Goal: Use online tool/utility

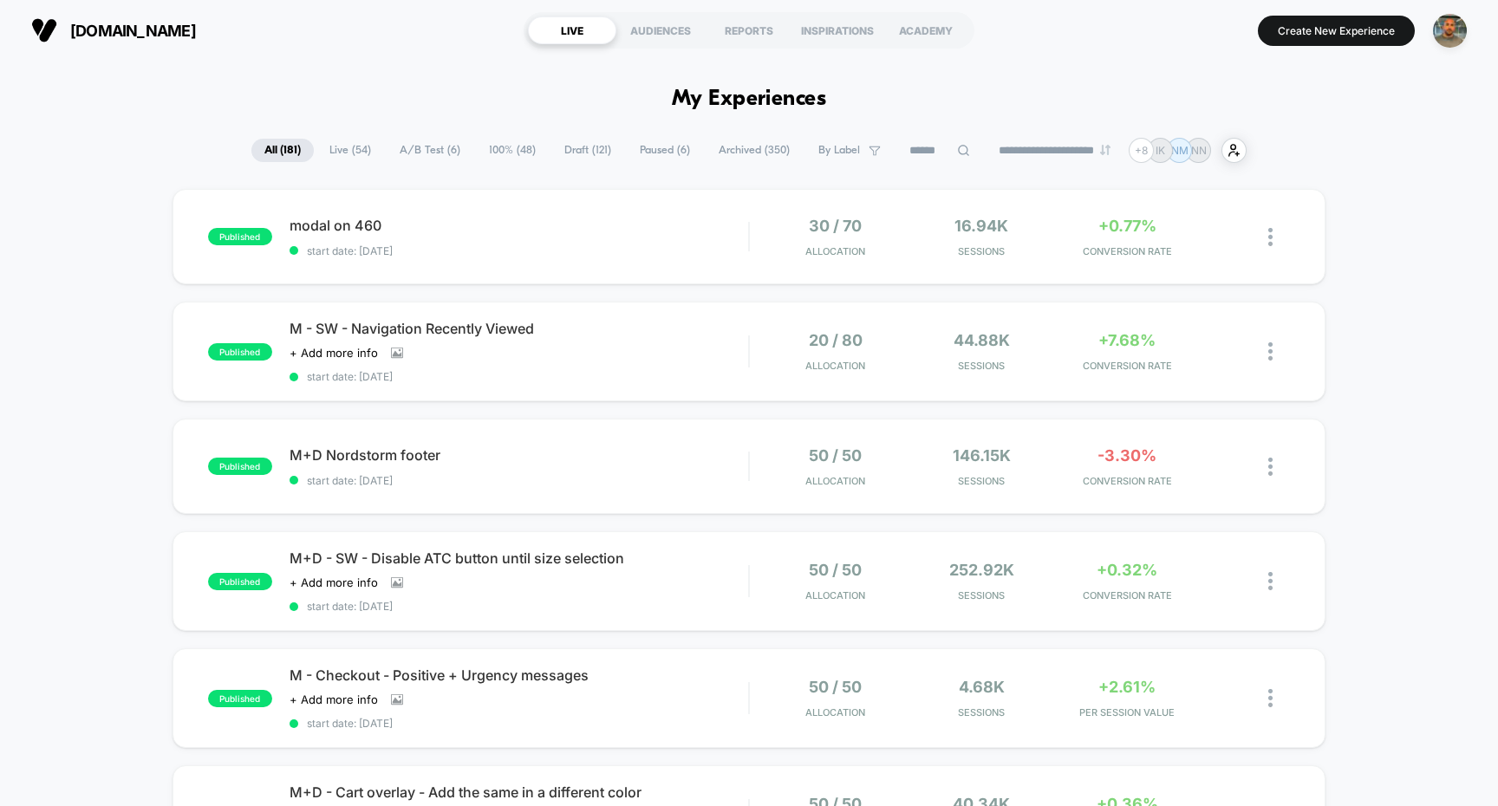
click at [939, 151] on input at bounding box center [939, 150] width 87 height 21
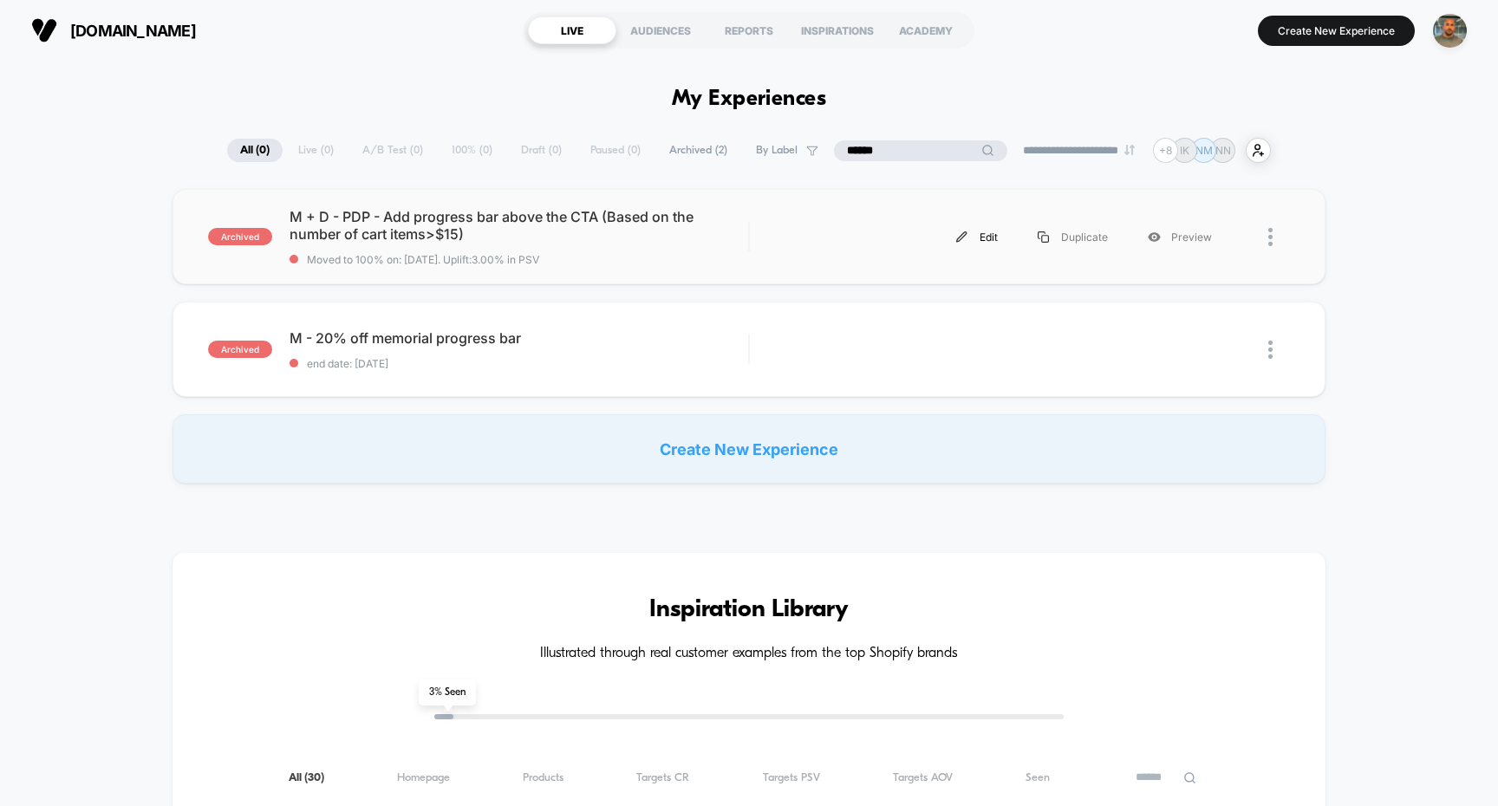
type input "******"
click at [973, 239] on div "Edit" at bounding box center [976, 237] width 81 height 39
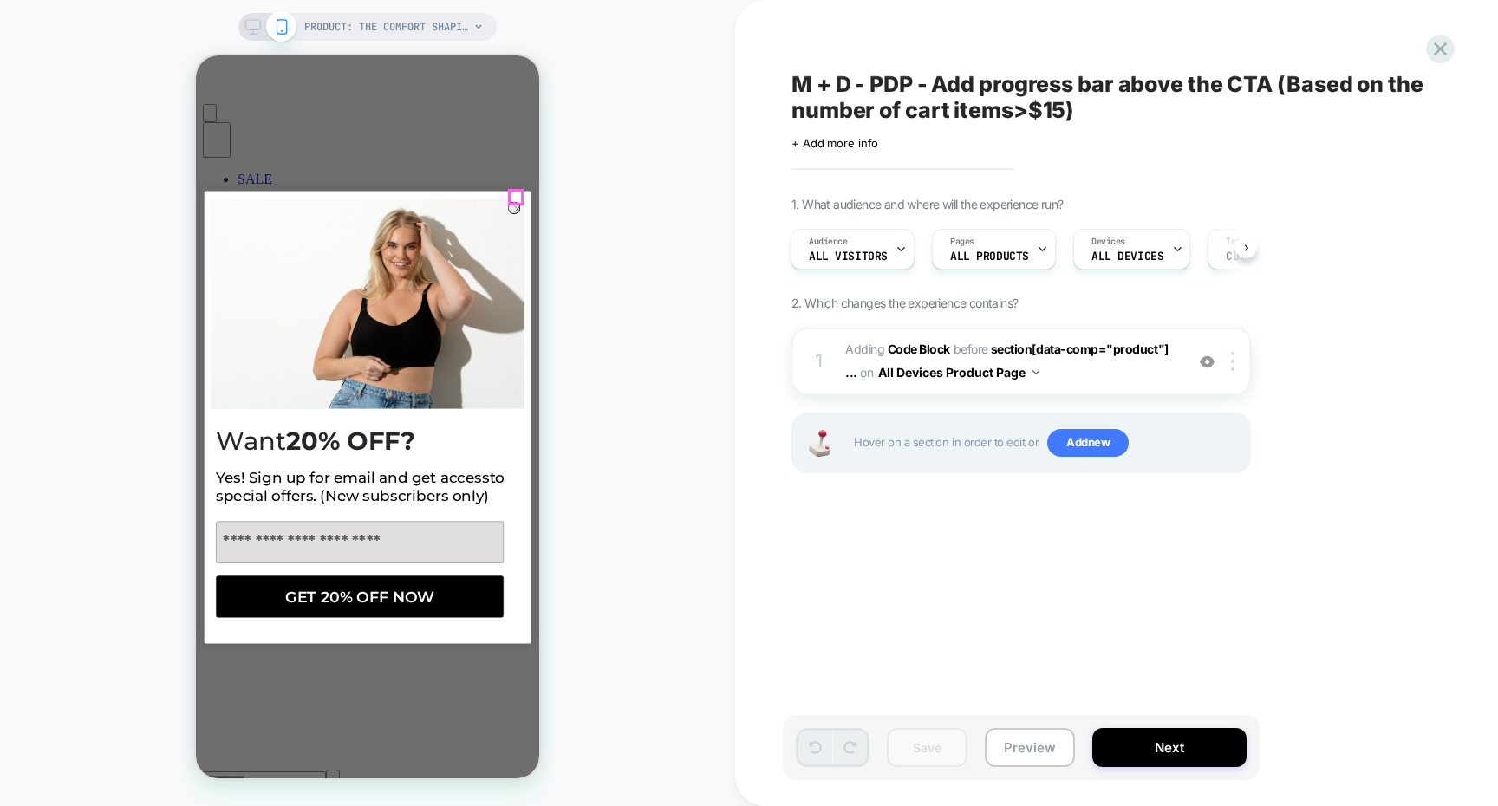
click at [514, 203] on circle "Close dialog" at bounding box center [517, 209] width 12 height 12
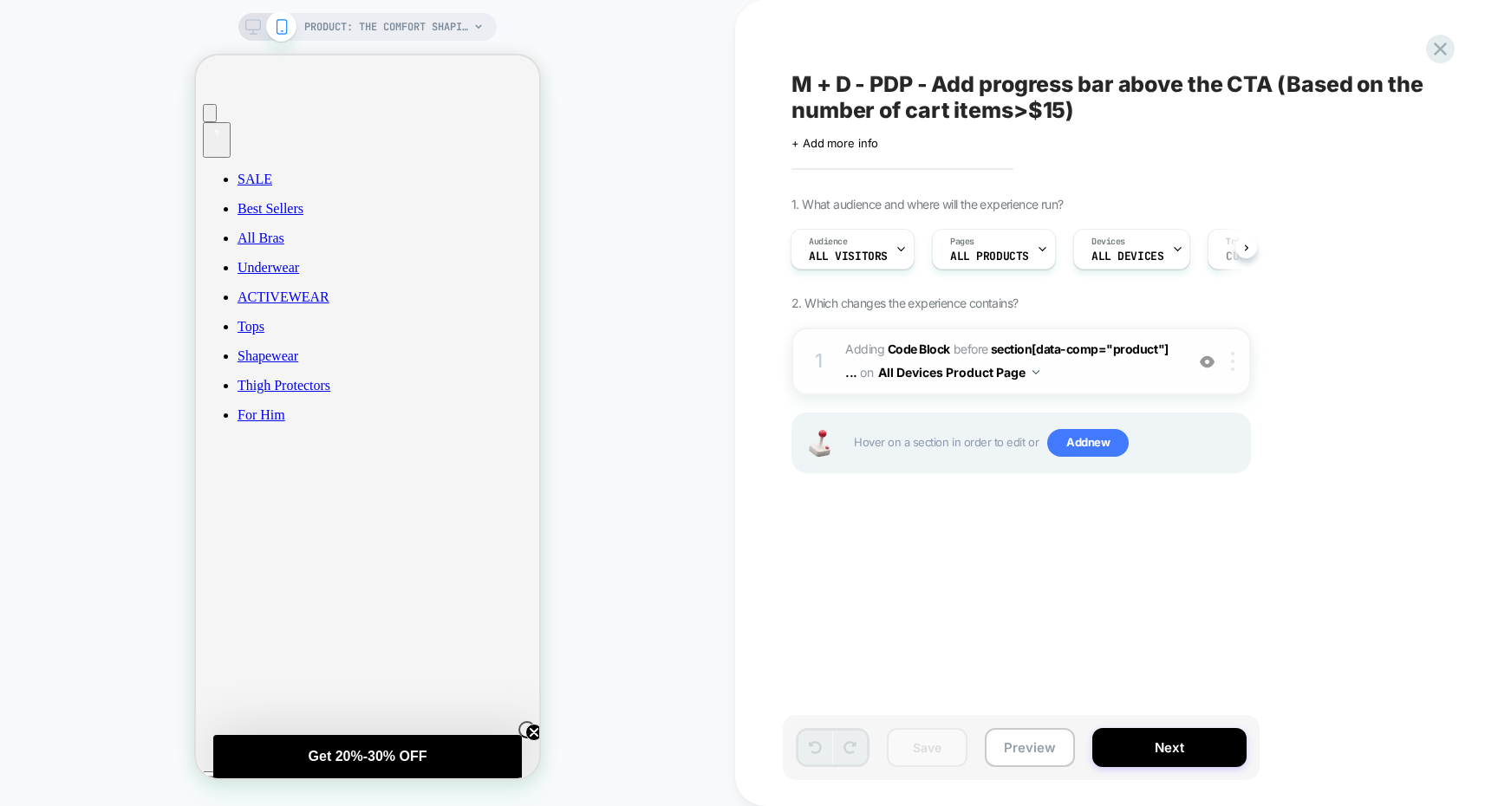
click at [1235, 364] on div at bounding box center [1235, 361] width 29 height 19
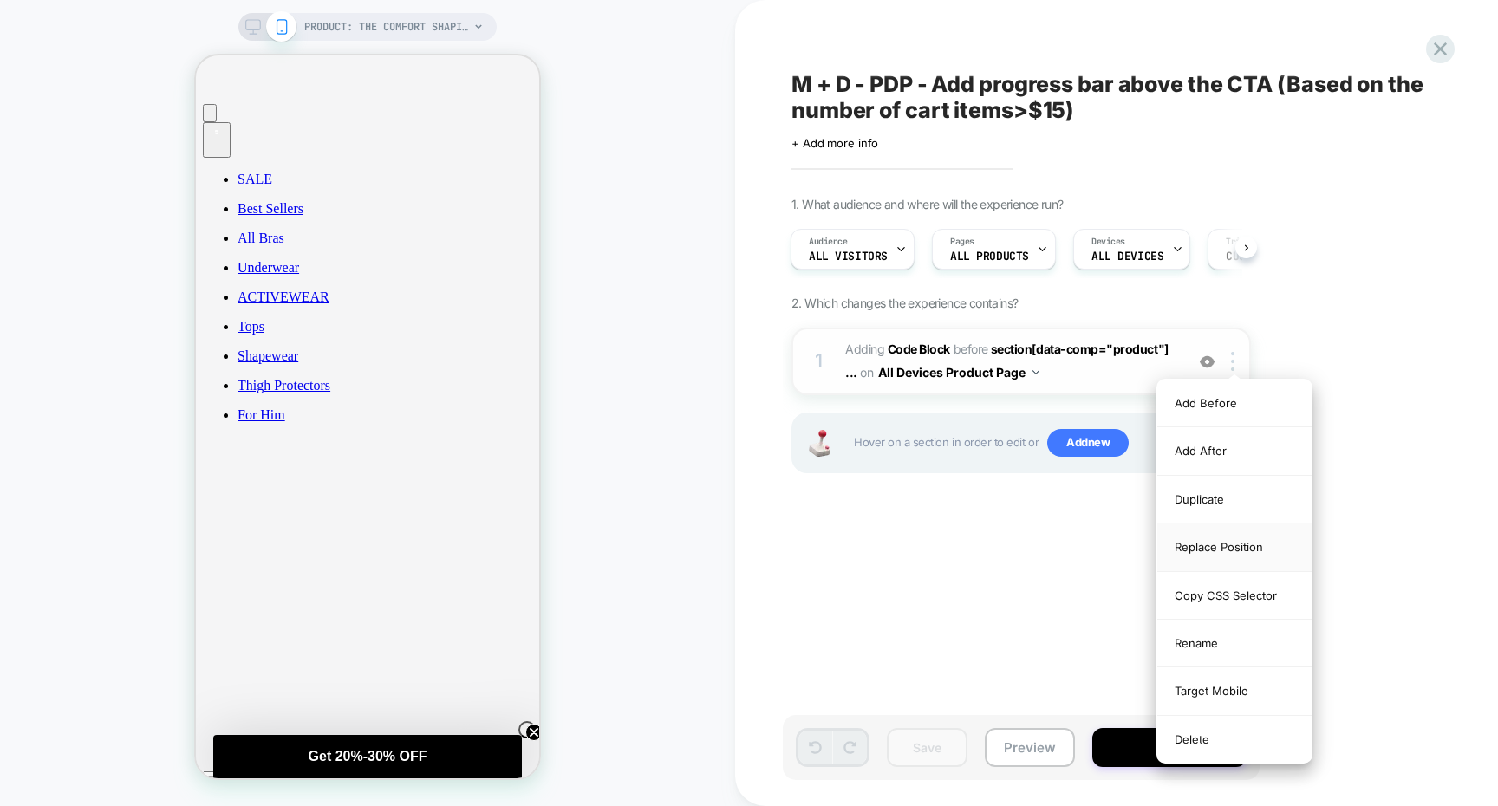
click at [1213, 543] on div "Replace Position" at bounding box center [1234, 548] width 154 height 48
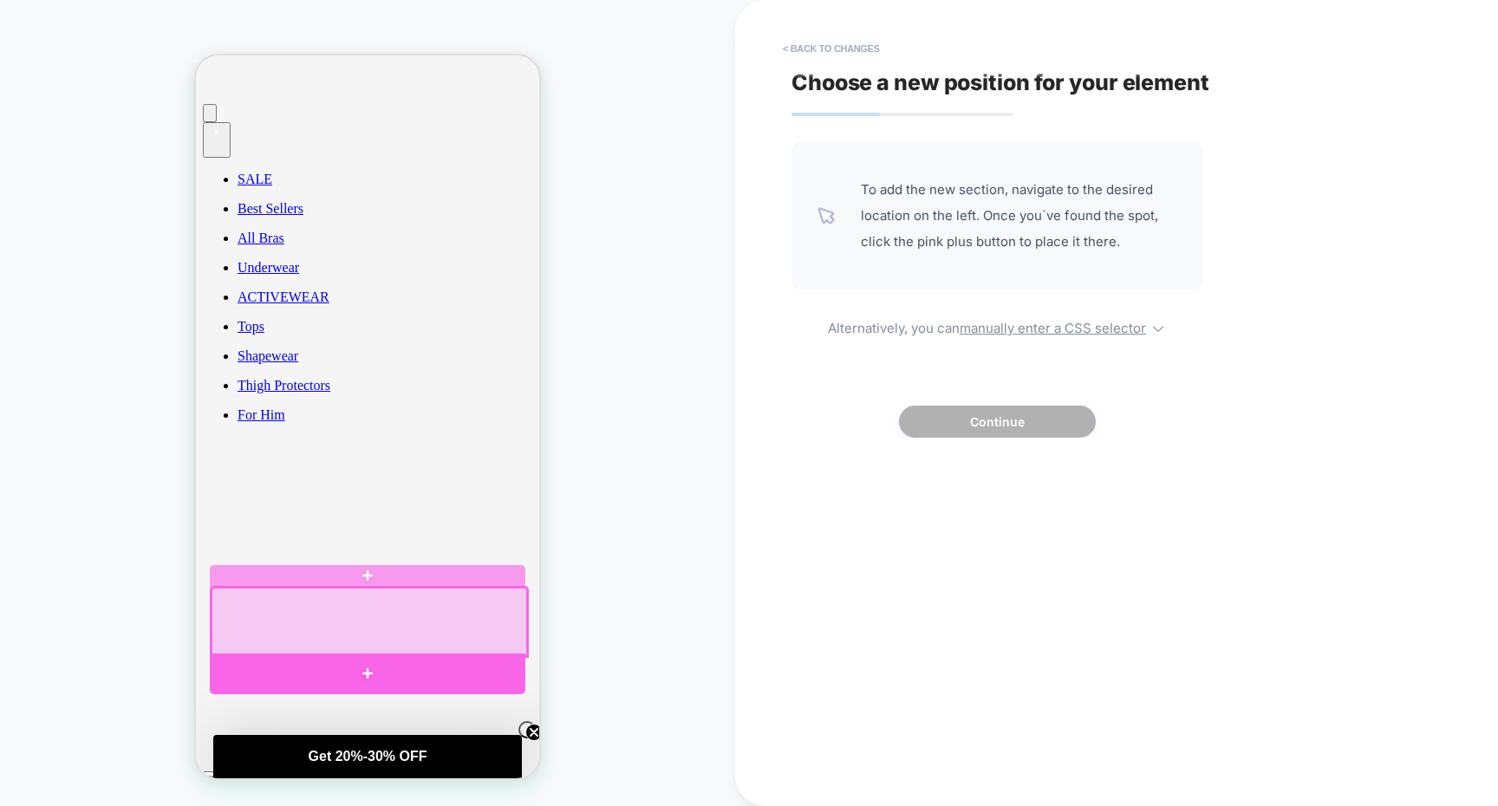
click at [418, 667] on div at bounding box center [368, 674] width 316 height 41
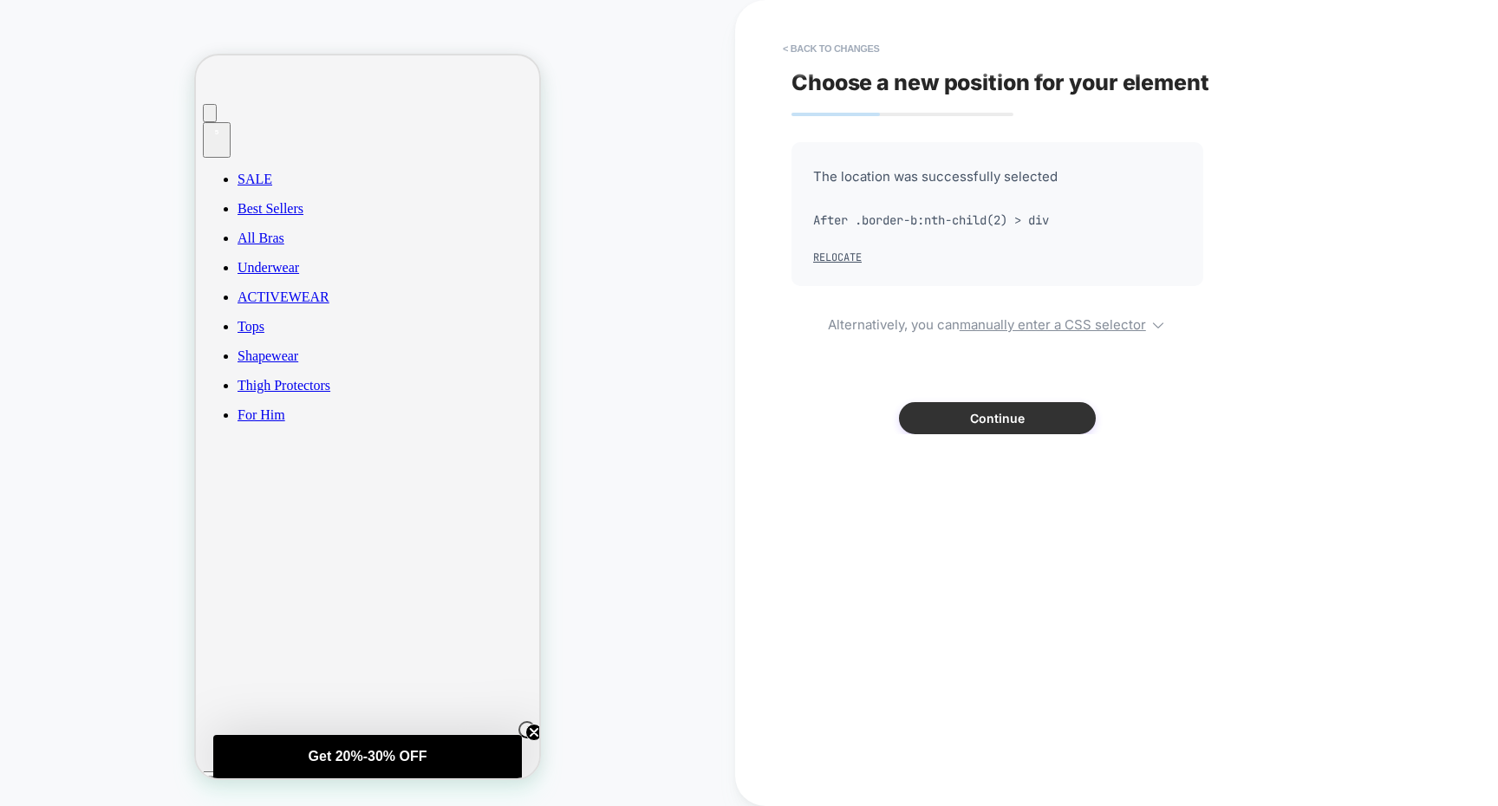
click at [977, 402] on button "Continue" at bounding box center [997, 418] width 197 height 32
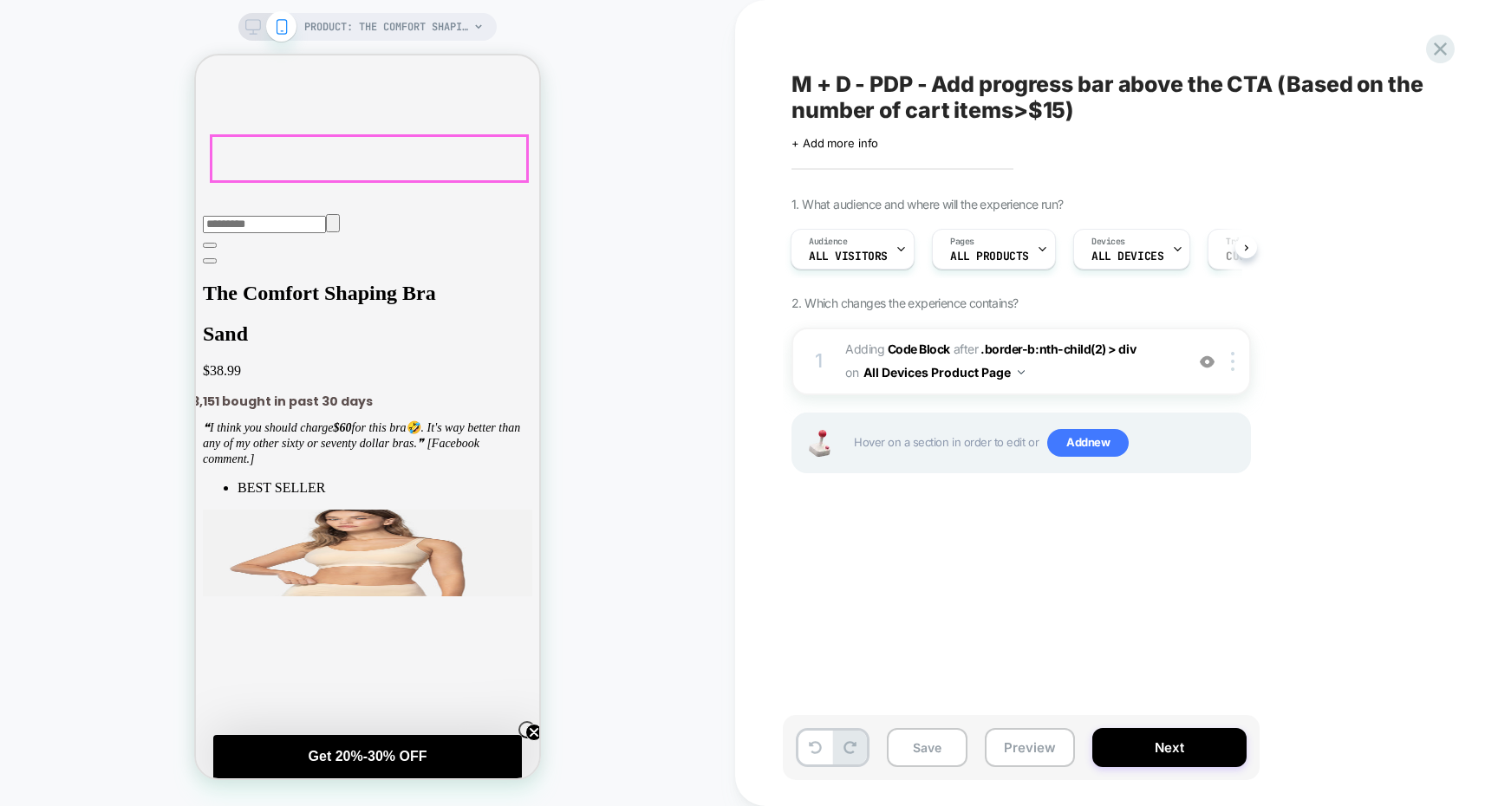
scroll to position [940, 0]
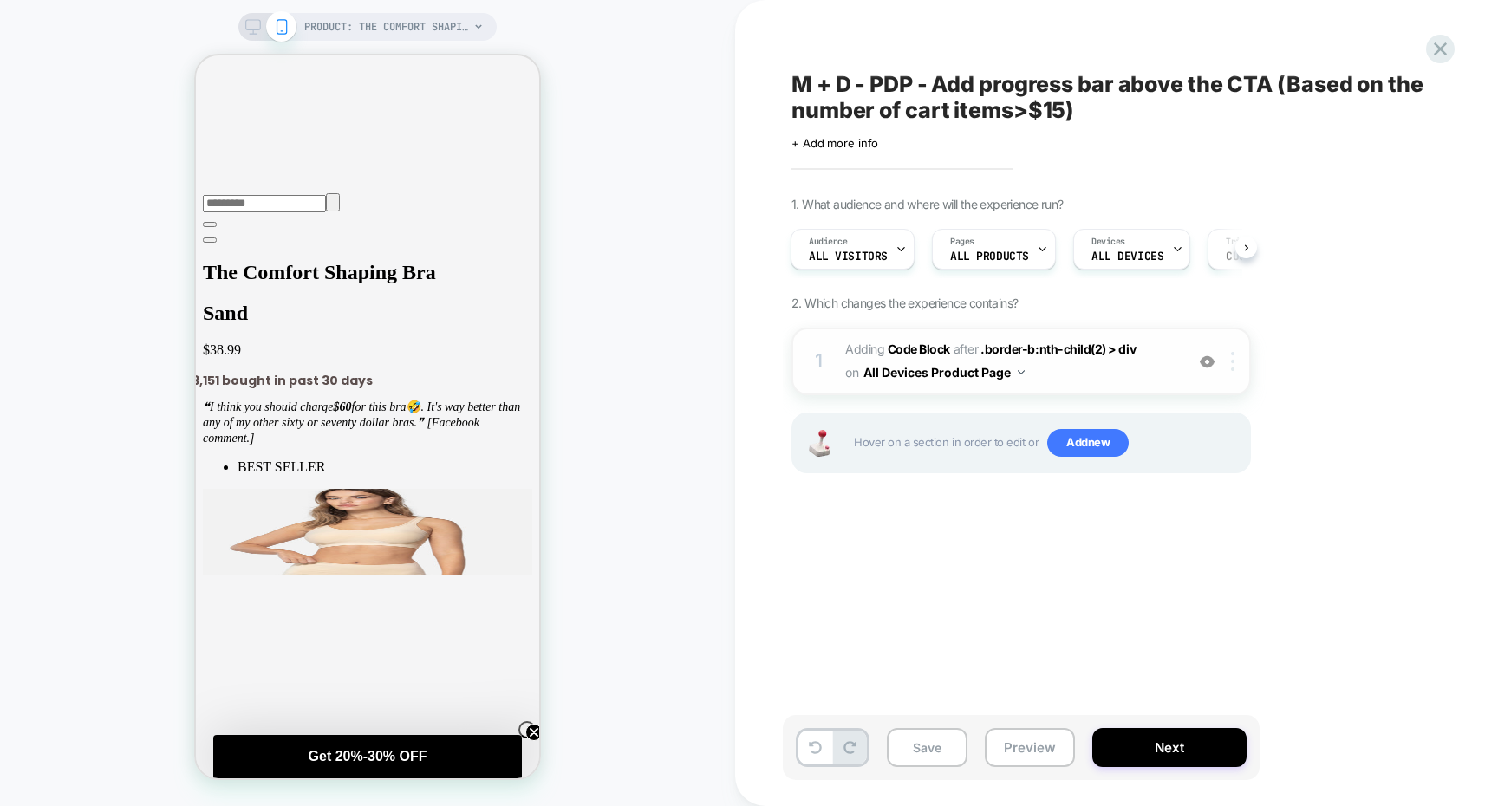
click at [1232, 364] on img at bounding box center [1232, 361] width 3 height 19
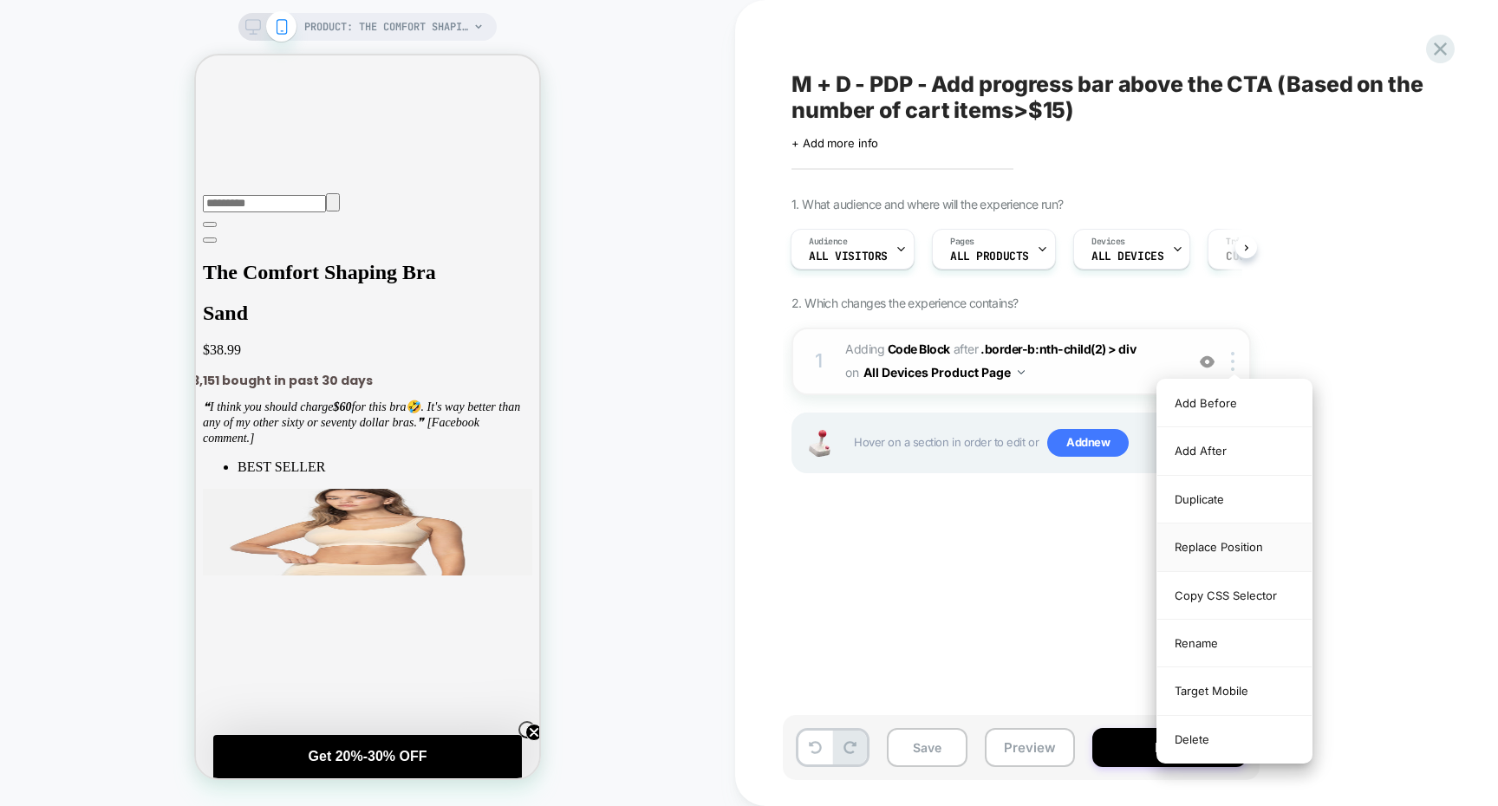
click at [1233, 550] on div "Replace Position" at bounding box center [1234, 548] width 154 height 48
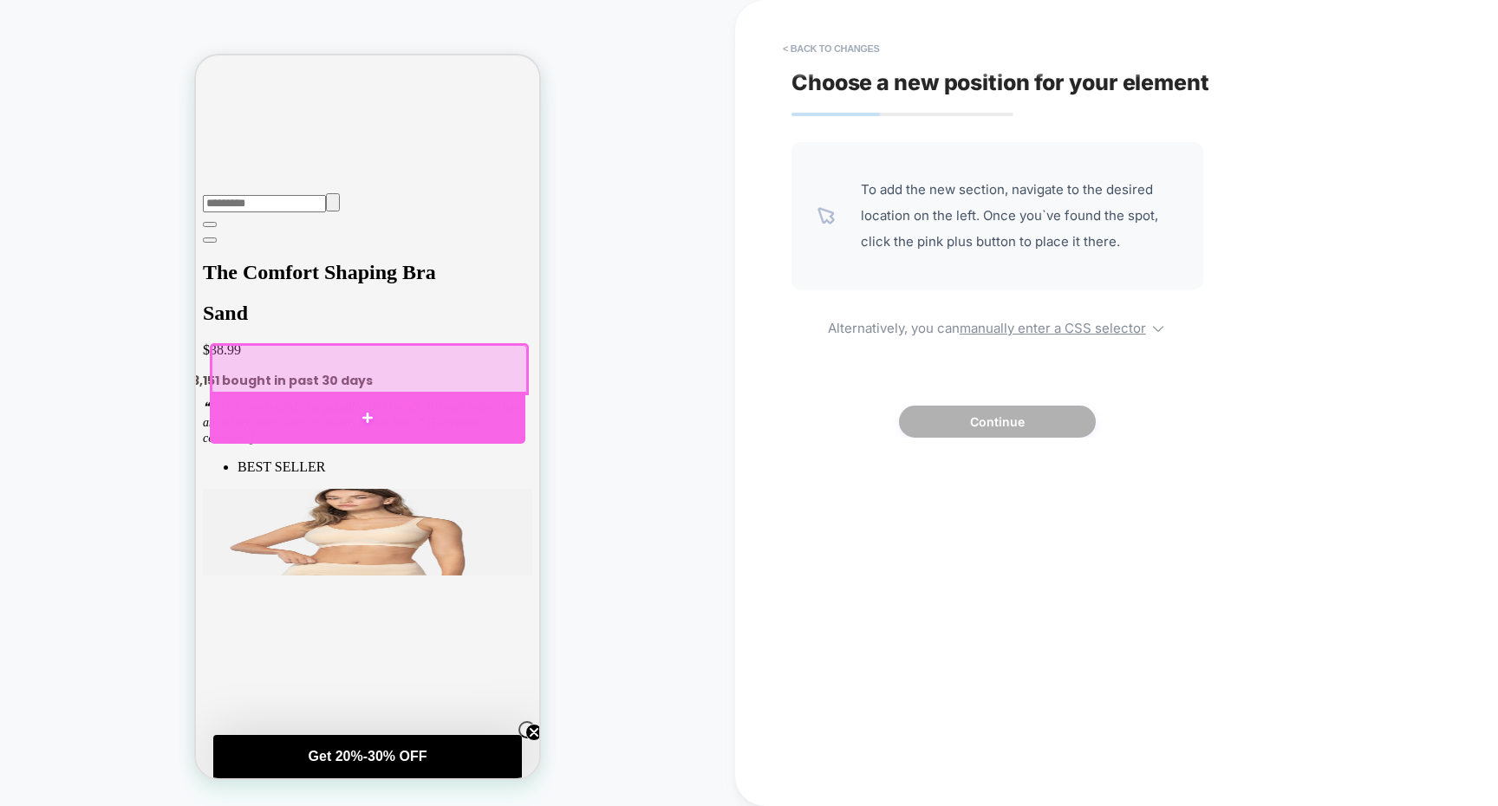
click at [415, 420] on div at bounding box center [368, 417] width 316 height 51
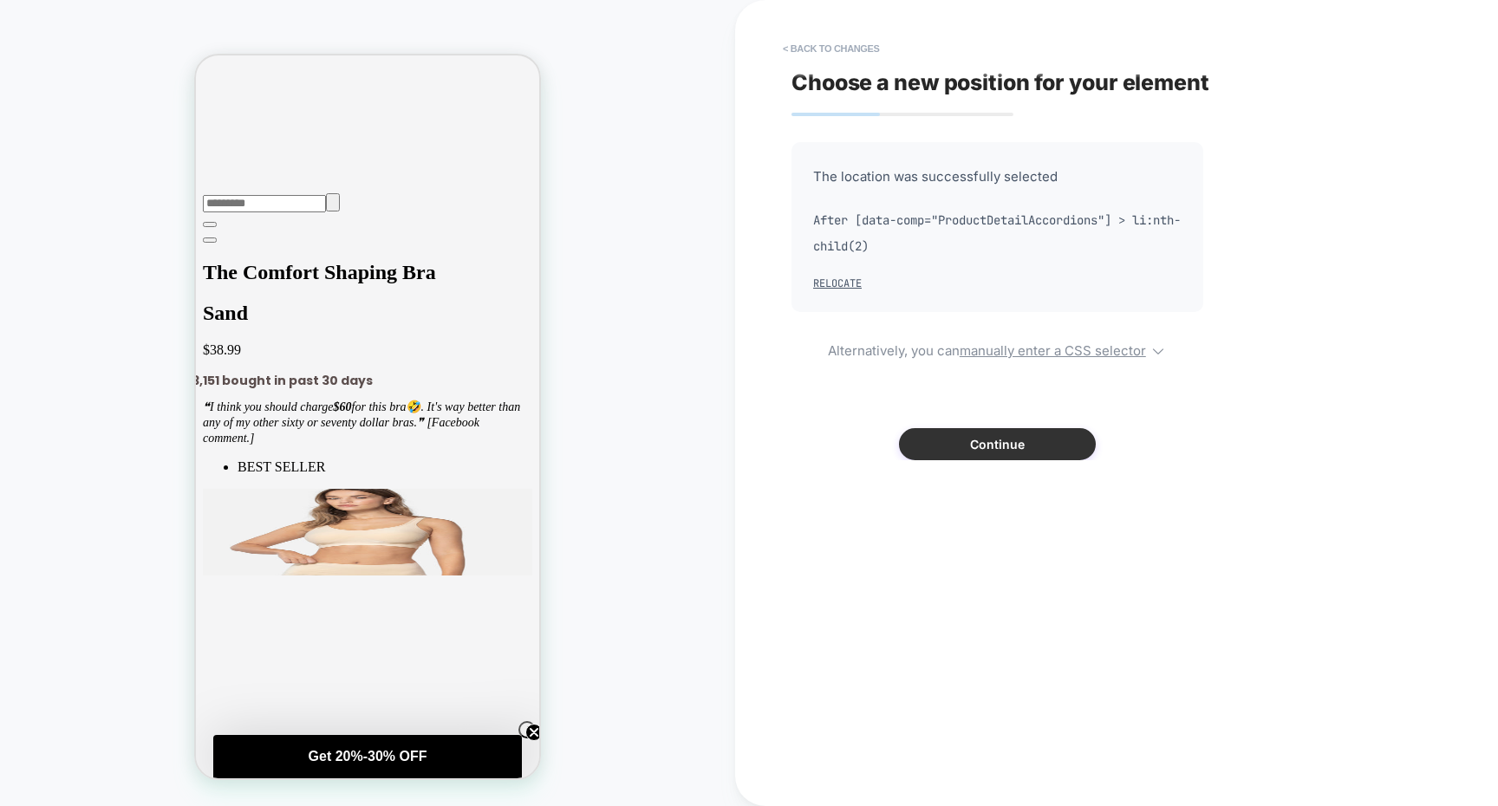
click at [943, 437] on button "Continue" at bounding box center [997, 444] width 197 height 32
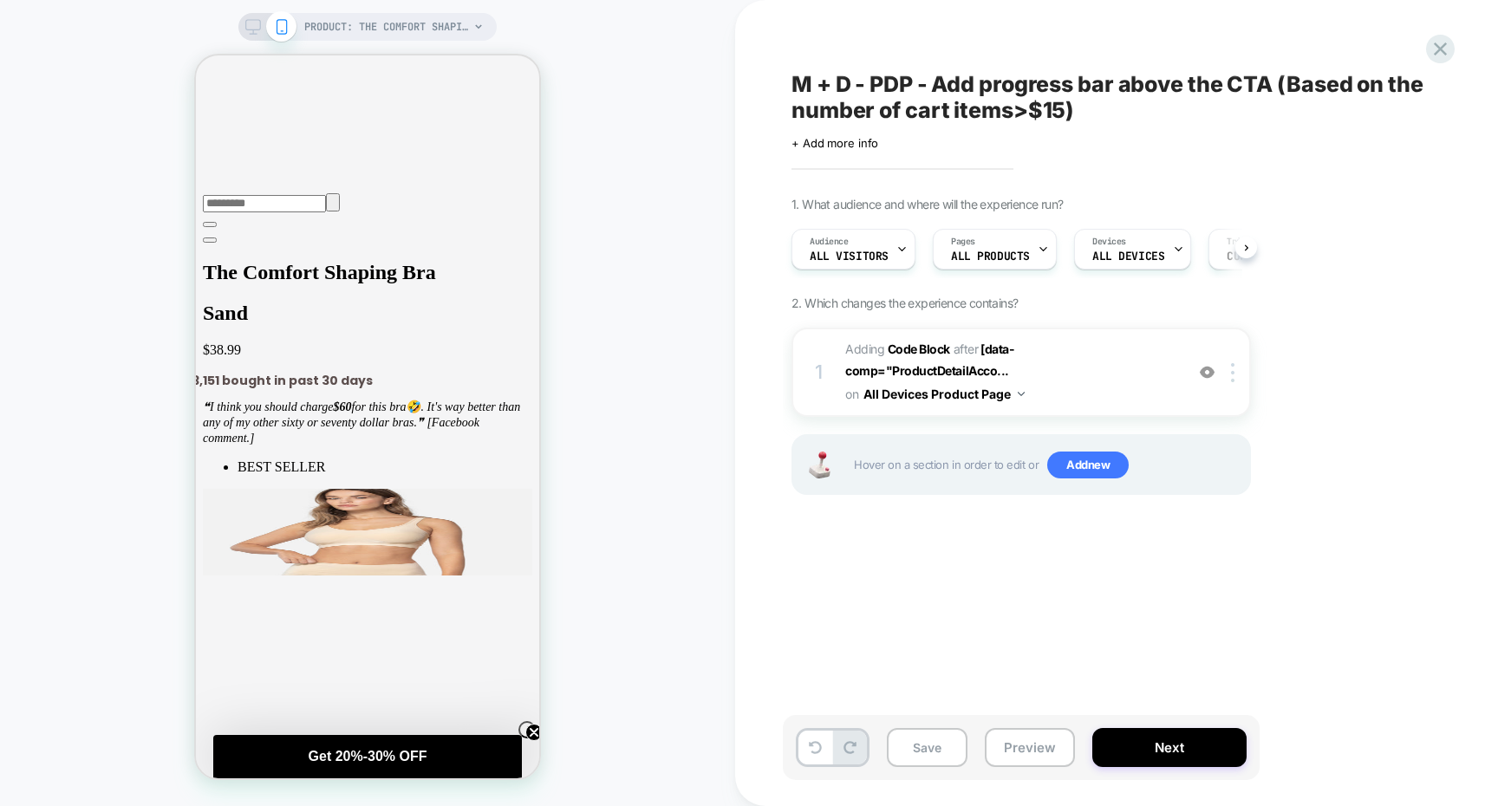
scroll to position [0, 1]
click at [1026, 370] on span "Adding Code Block AFTER [data-comp="ProductDetailAcco... [data-comp="ProductDet…" at bounding box center [1010, 372] width 330 height 68
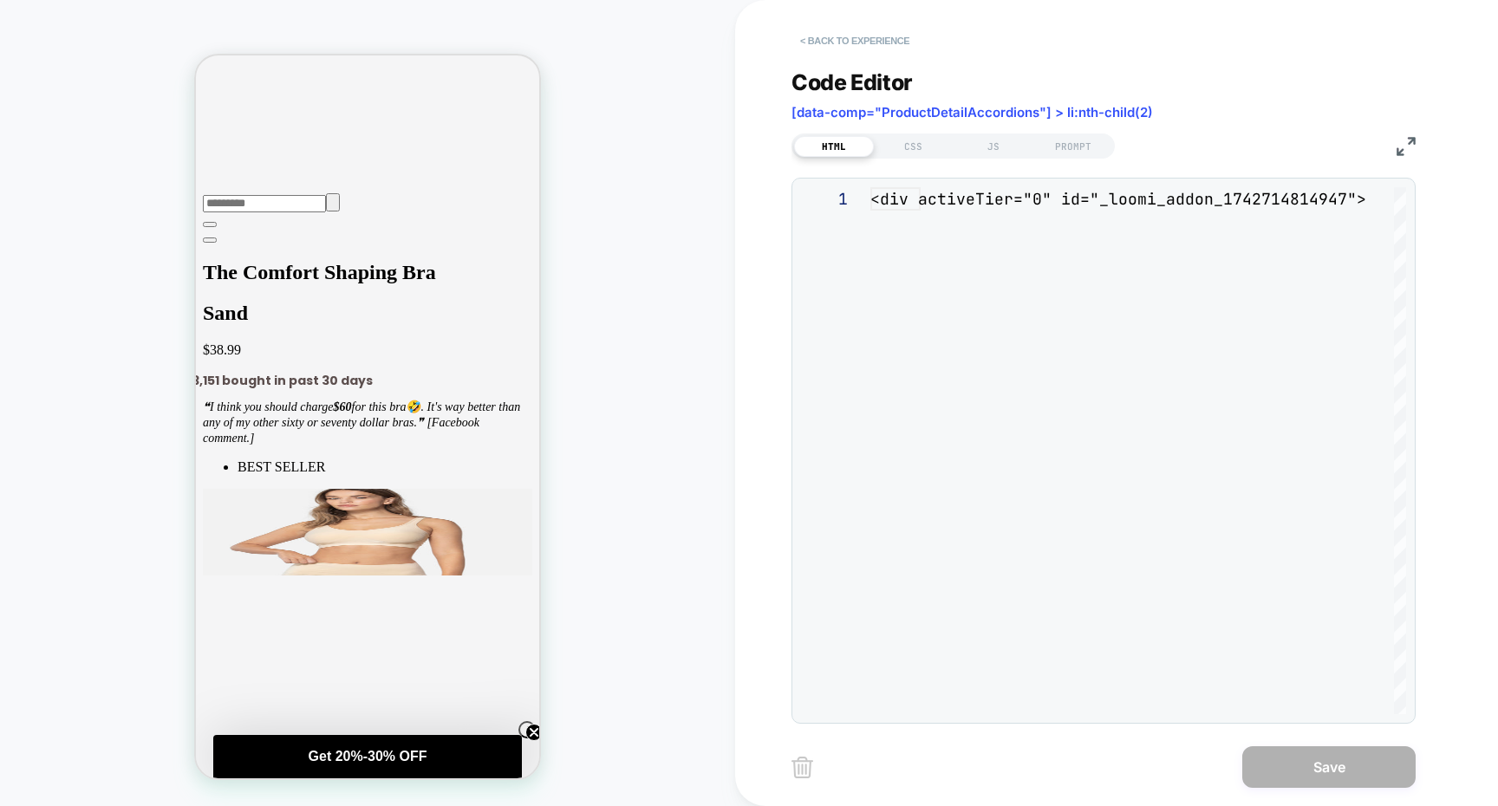
click at [849, 49] on button "< Back to experience" at bounding box center [854, 41] width 127 height 28
